Goal: Task Accomplishment & Management: Use online tool/utility

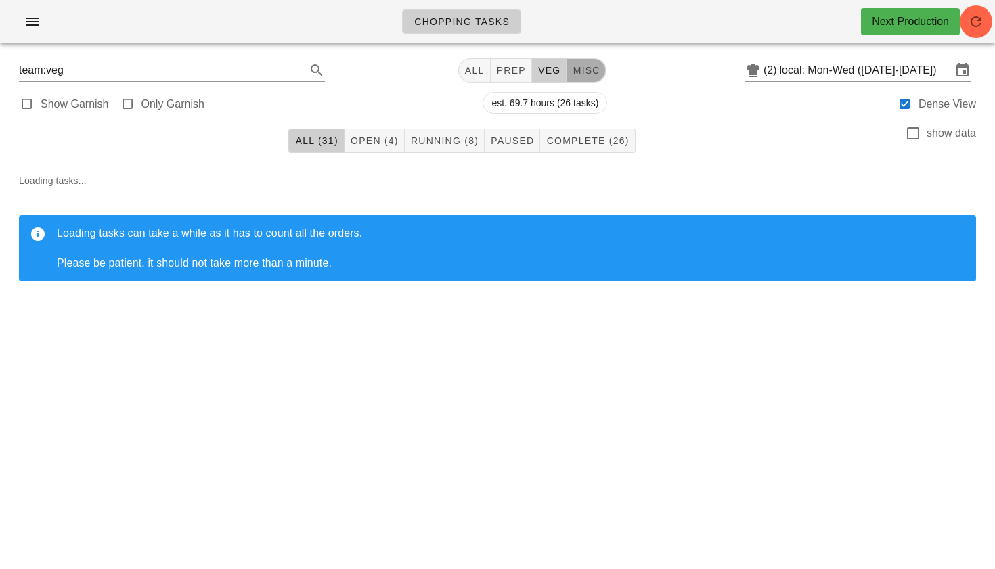
click at [573, 74] on span "misc" at bounding box center [586, 70] width 28 height 11
type input "team:misc"
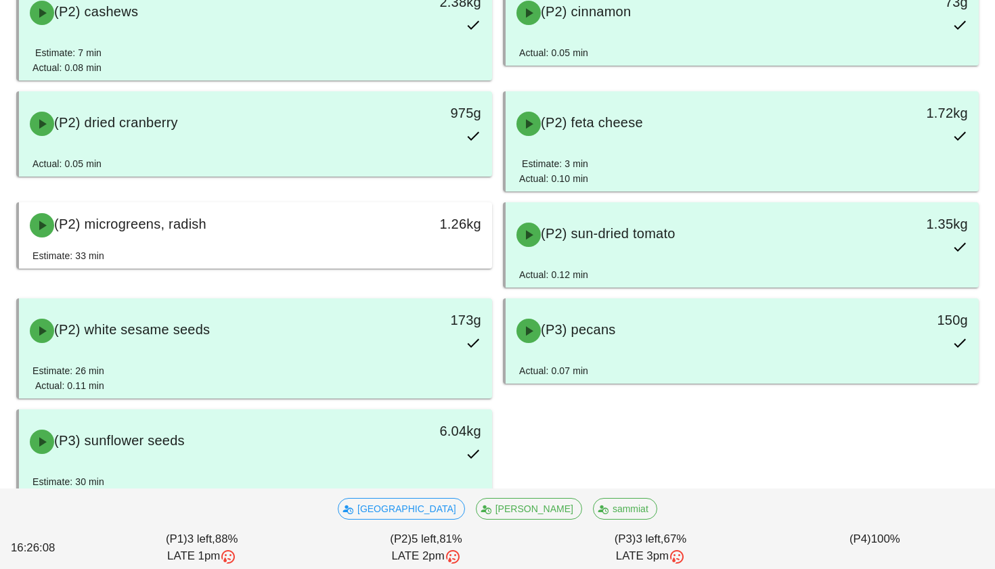
scroll to position [672, 0]
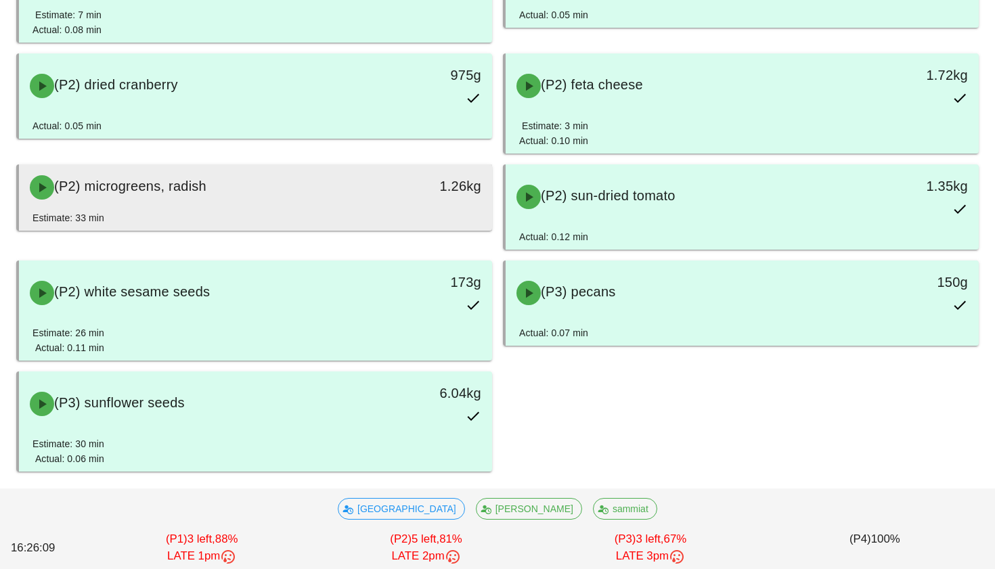
click at [338, 209] on div "(P2) microgreens, radish 1.26kg" at bounding box center [255, 187] width 473 height 46
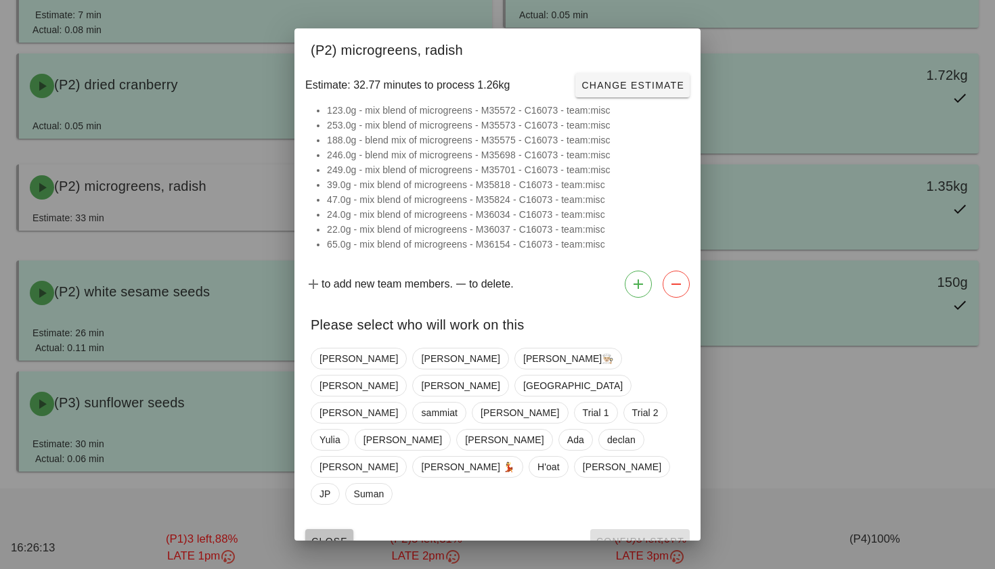
click at [336, 536] on span "Close" at bounding box center [329, 541] width 37 height 11
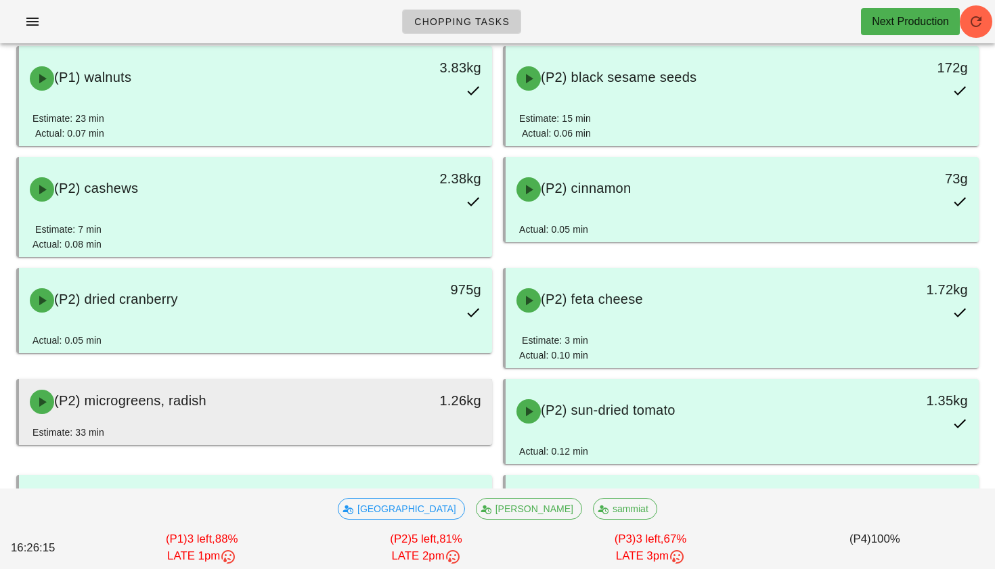
scroll to position [277, 0]
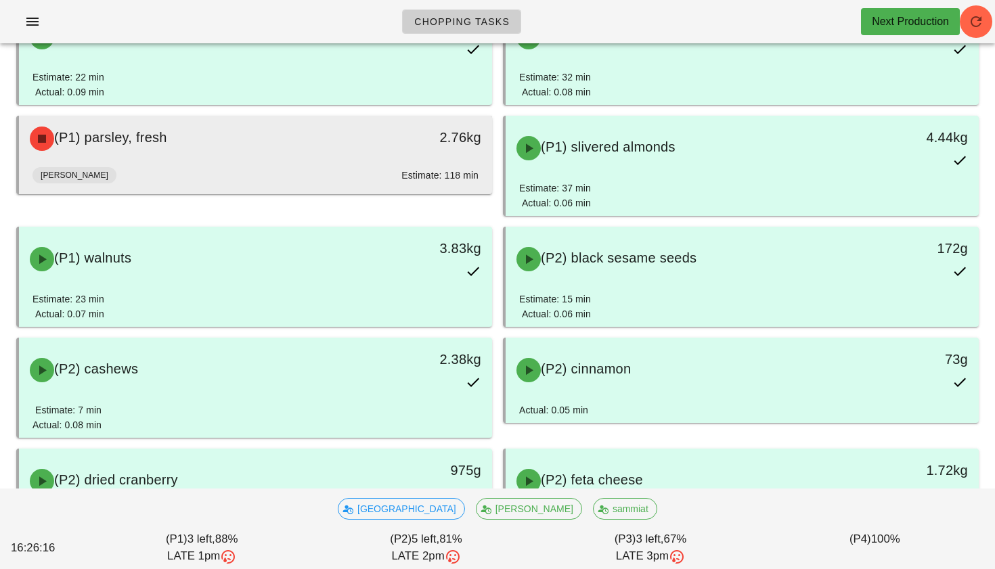
click at [404, 156] on div "2.76kg" at bounding box center [430, 138] width 117 height 41
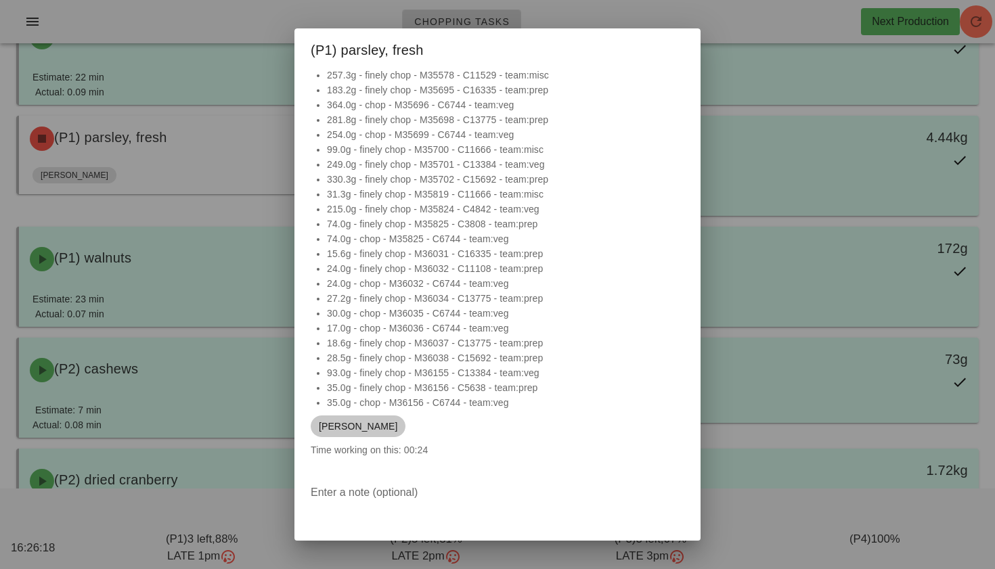
click at [338, 429] on span "[PERSON_NAME]" at bounding box center [358, 426] width 78 height 22
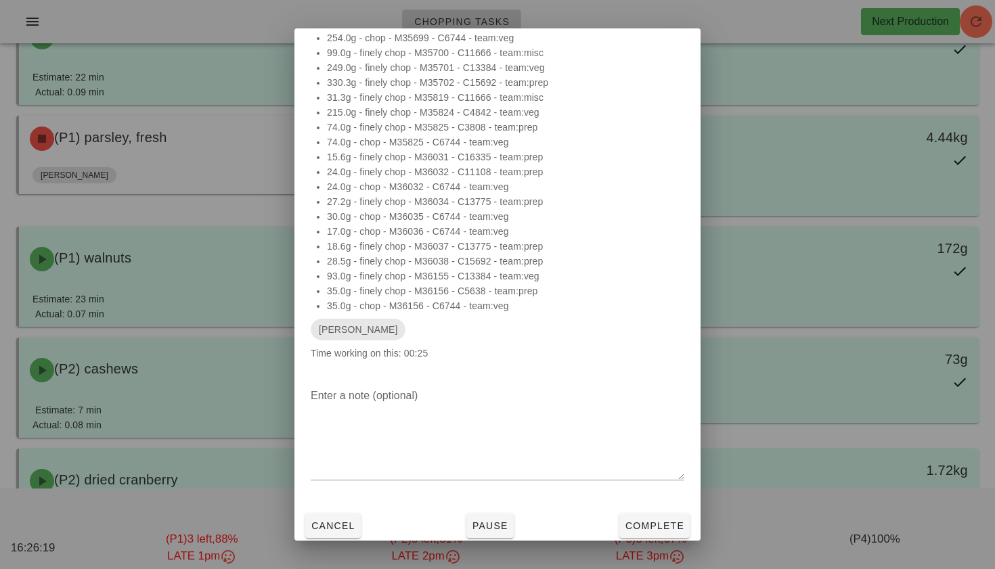
scroll to position [99, 0]
click at [330, 524] on span "Cancel" at bounding box center [333, 523] width 45 height 11
